Goal: Task Accomplishment & Management: Use online tool/utility

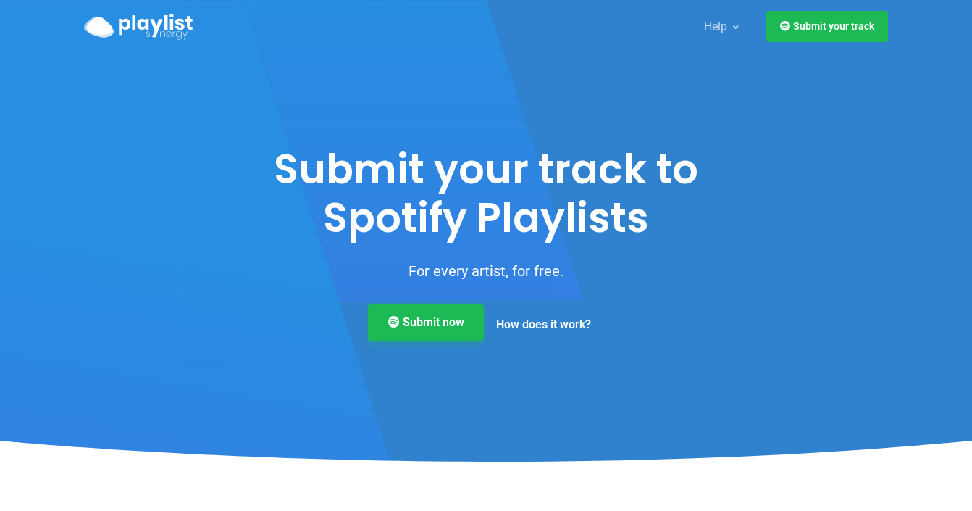
click at [419, 332] on link "Submit now" at bounding box center [426, 322] width 116 height 38
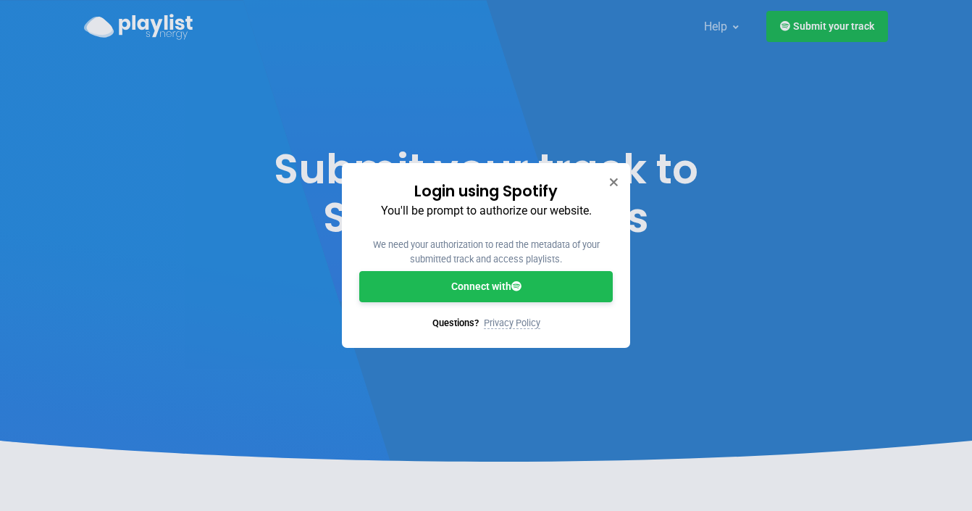
click at [470, 279] on link "Connect with" at bounding box center [486, 286] width 254 height 31
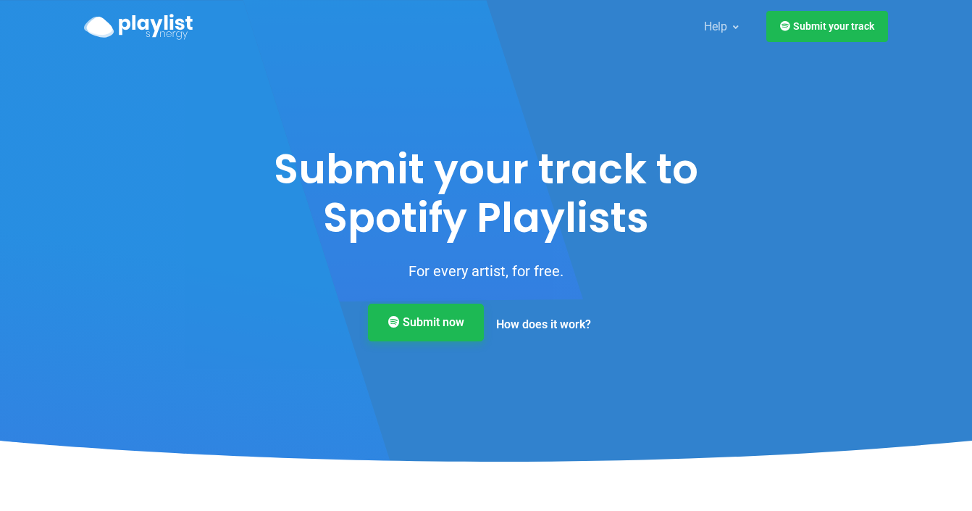
click at [416, 322] on link "Submit now" at bounding box center [426, 322] width 116 height 38
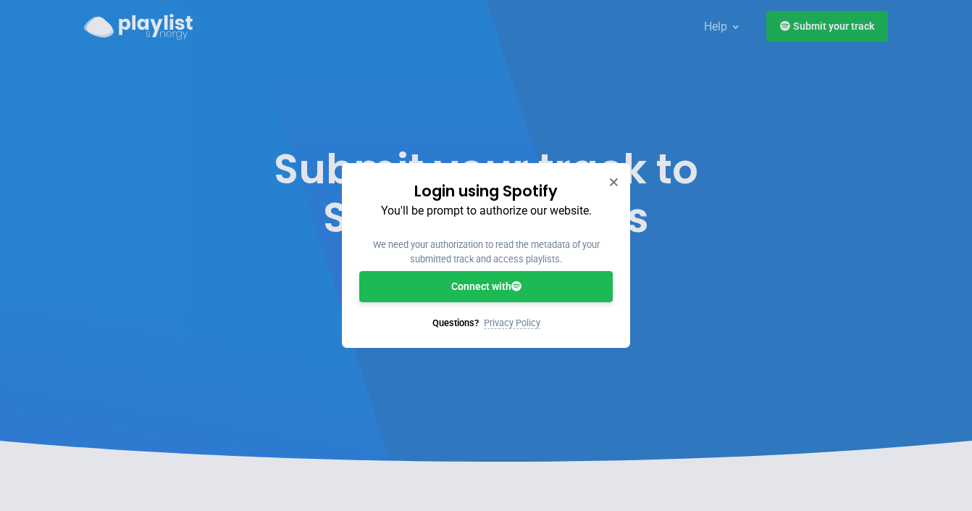
click at [448, 299] on link "Connect with" at bounding box center [486, 286] width 254 height 31
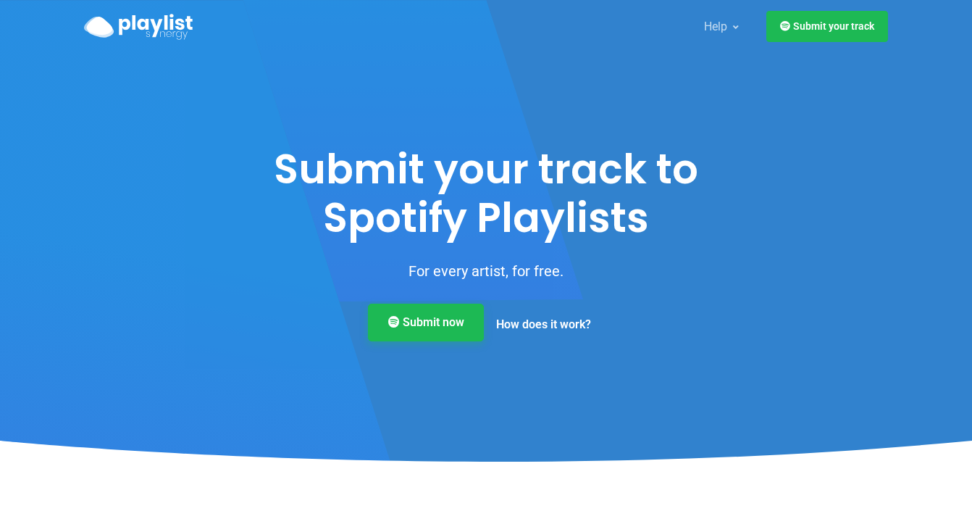
click at [401, 322] on link "Submit now" at bounding box center [426, 322] width 116 height 38
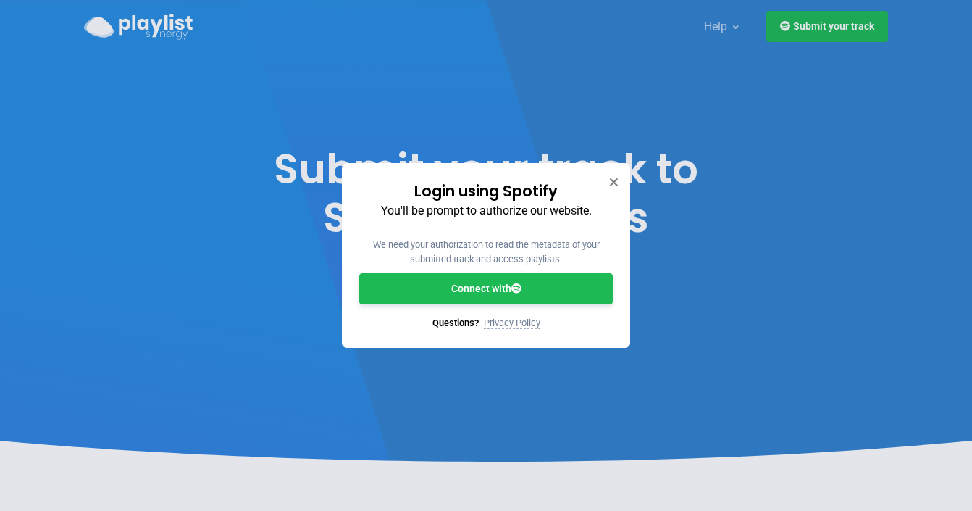
click at [782, 59] on div "Login using Spotify You'll be prompt to authorize our website. We need your aut…" at bounding box center [486, 255] width 972 height 511
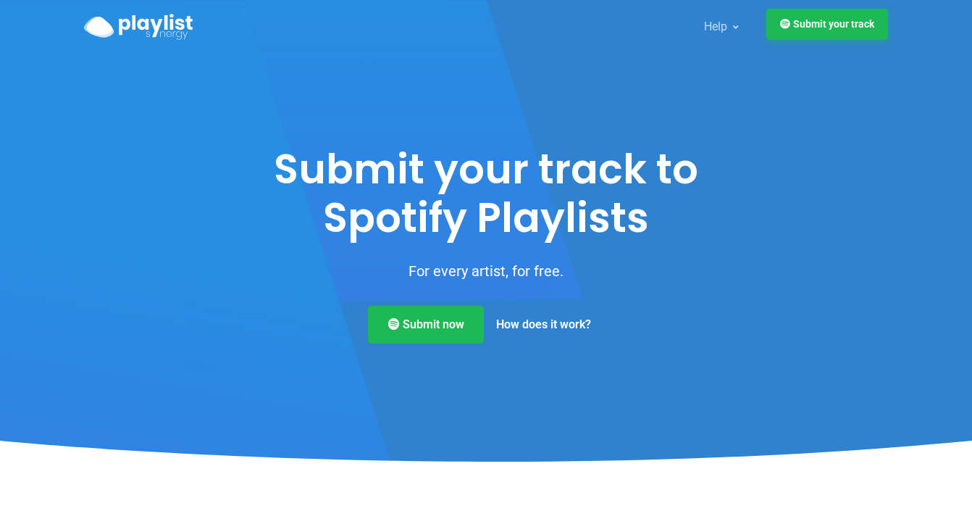
click at [798, 34] on link "Submit your track" at bounding box center [827, 24] width 122 height 31
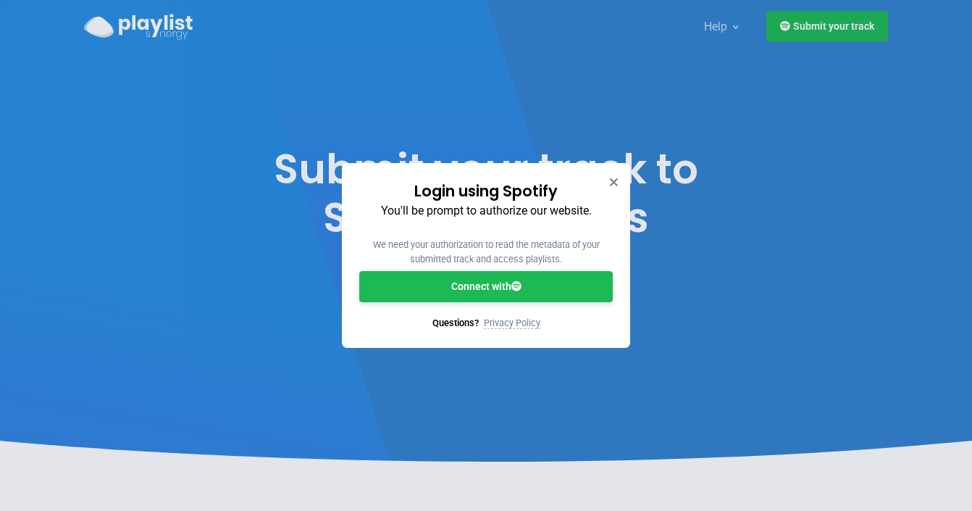
click at [515, 278] on link "Connect with" at bounding box center [486, 286] width 254 height 31
